Goal: Information Seeking & Learning: Learn about a topic

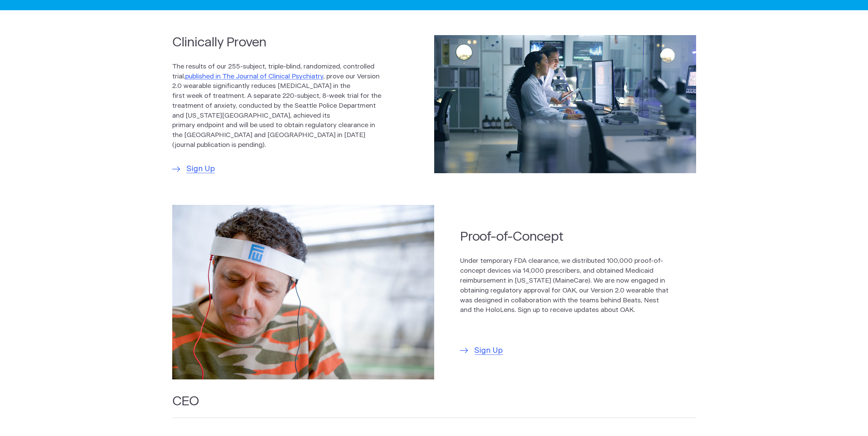
scroll to position [359, 0]
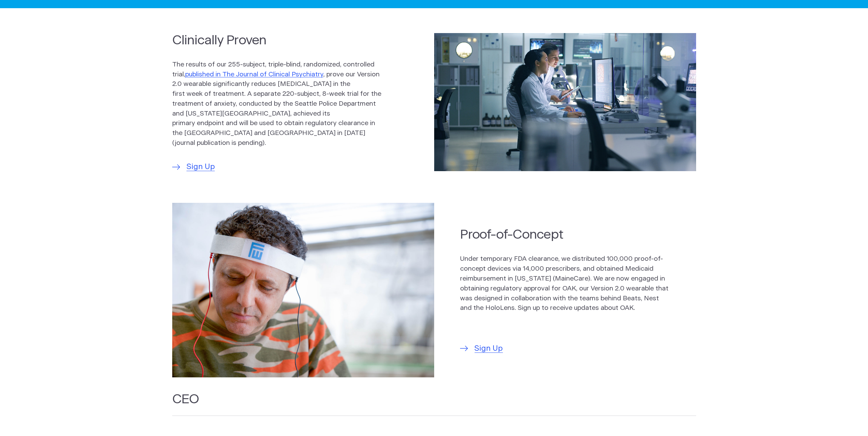
click at [774, 131] on section "Clinically Proven The results of our 255-subject, triple-blind, randomized, con…" at bounding box center [434, 102] width 868 height 155
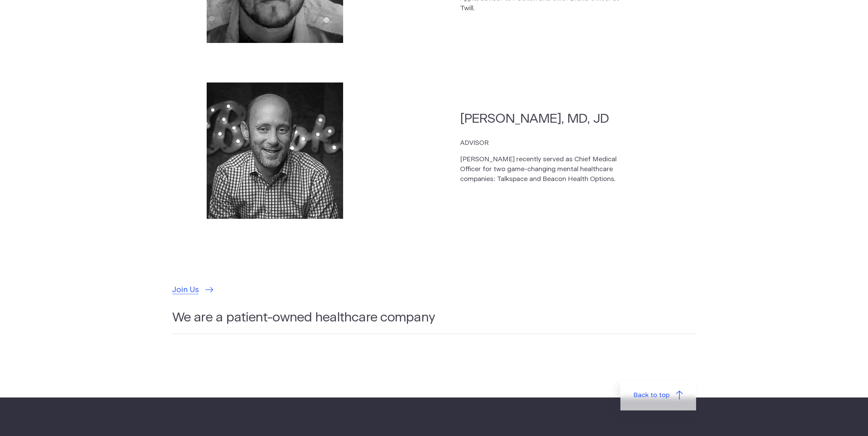
scroll to position [2216, 0]
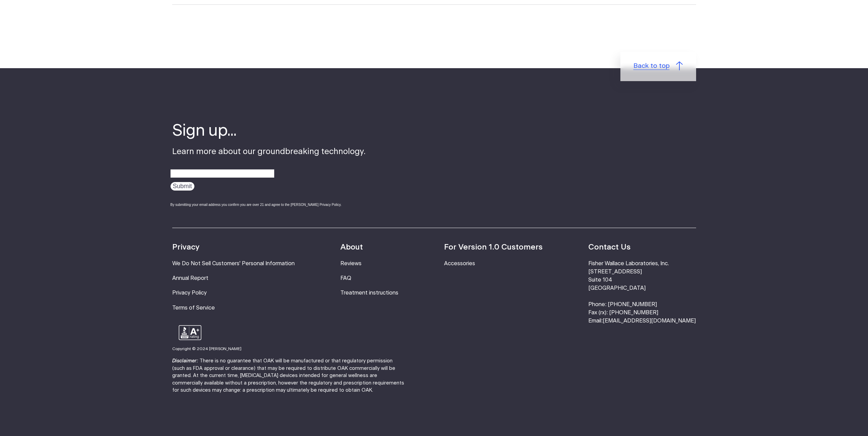
click at [656, 61] on span "Back to top" at bounding box center [652, 66] width 36 height 10
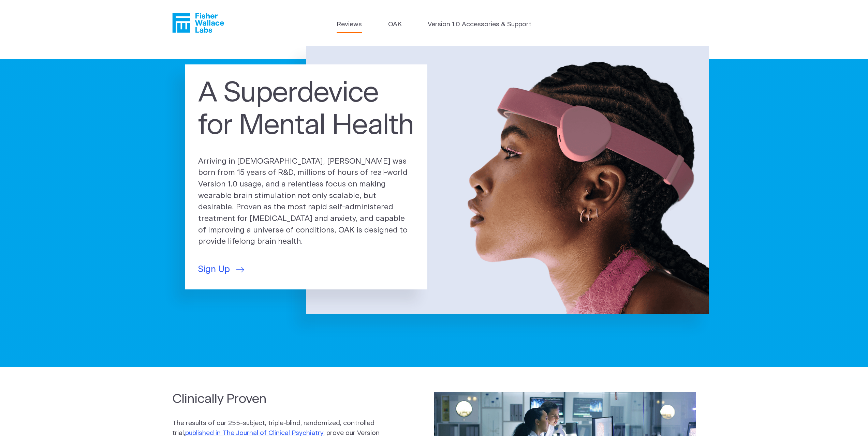
click at [348, 27] on link "Reviews" at bounding box center [349, 25] width 25 height 10
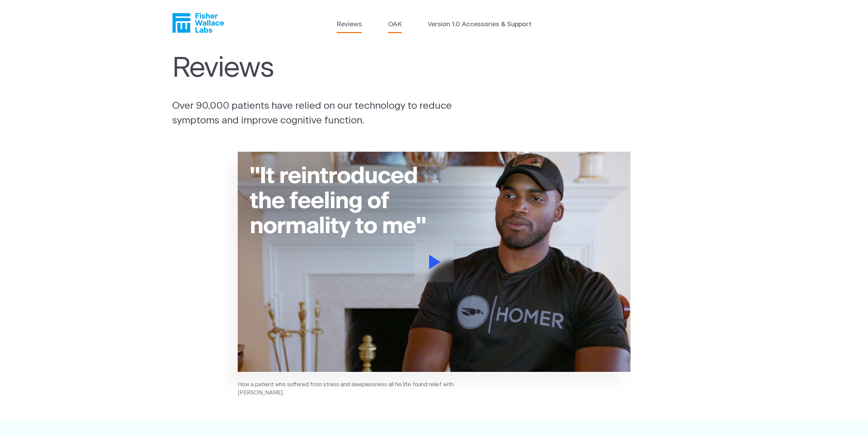
click at [397, 21] on link "OAK" at bounding box center [395, 25] width 14 height 10
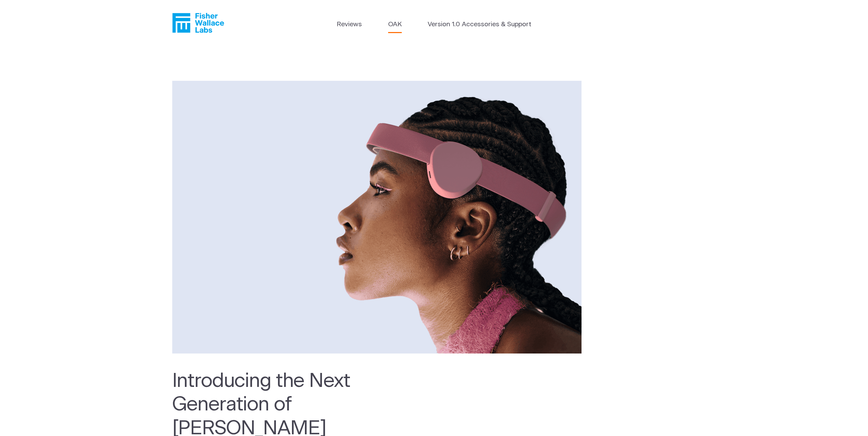
click at [724, 226] on div "Introducing the Next Generation of Fisher Wallace Technology 0 Units Remaining …" at bounding box center [434, 286] width 868 height 481
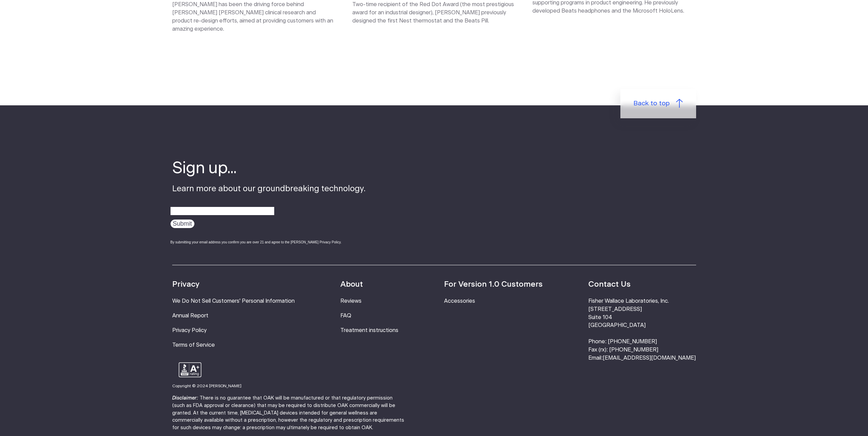
scroll to position [1176, 0]
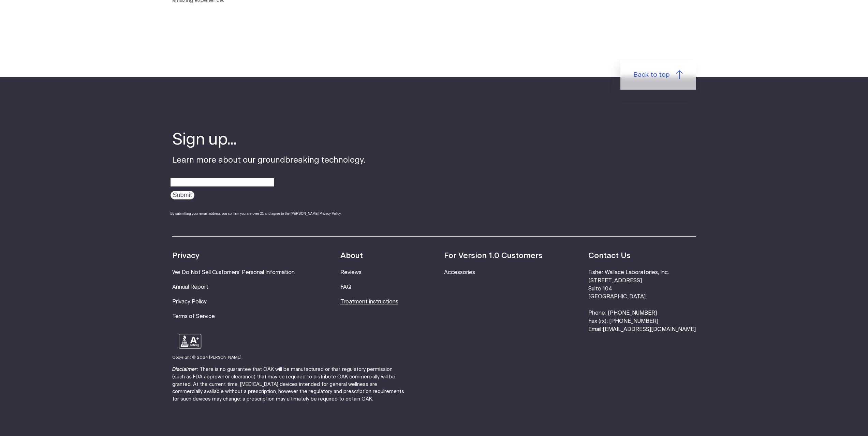
click at [382, 299] on link "Treatment instructions" at bounding box center [370, 301] width 58 height 5
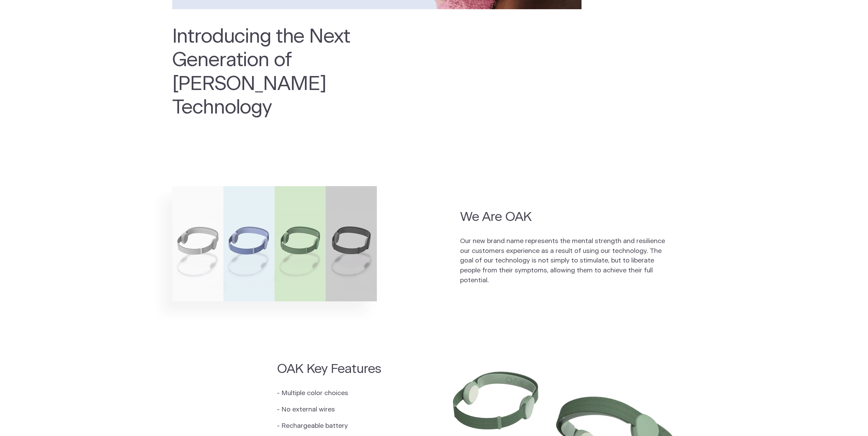
scroll to position [382, 0]
